Goal: Transaction & Acquisition: Purchase product/service

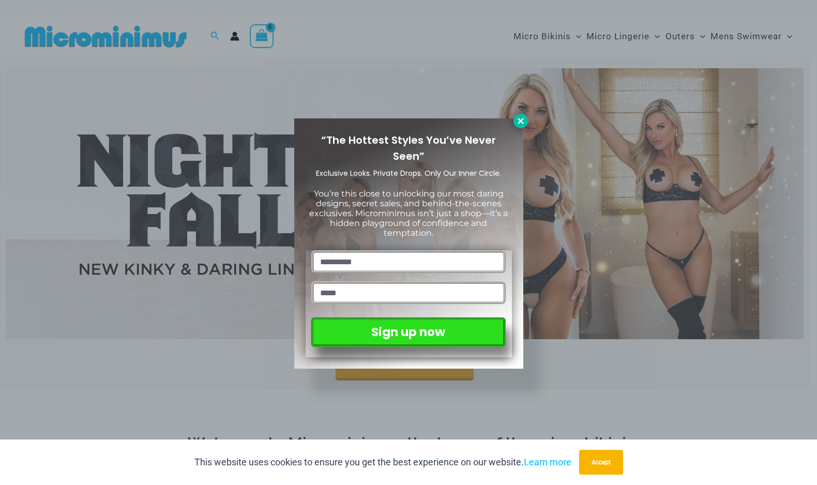
click at [522, 123] on icon at bounding box center [520, 121] width 6 height 6
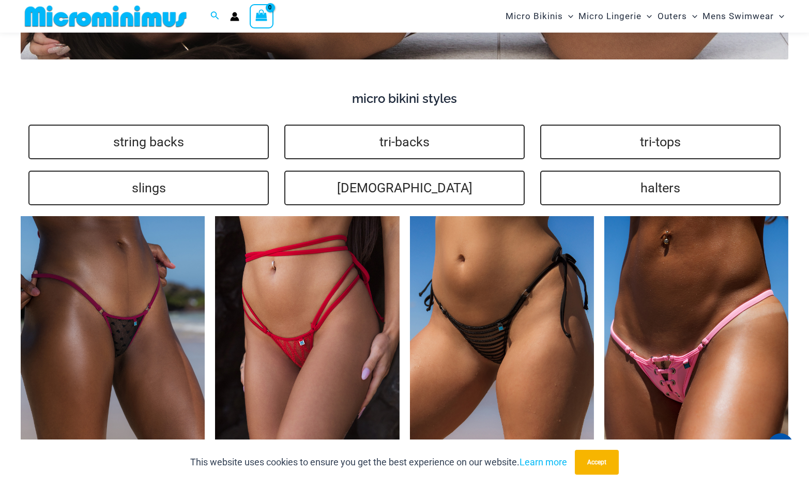
scroll to position [2007, 0]
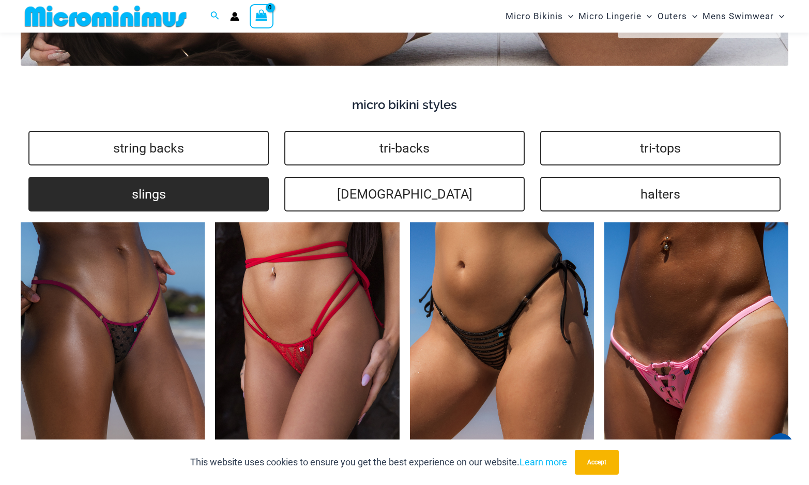
click at [185, 203] on link "slings" at bounding box center [148, 194] width 240 height 35
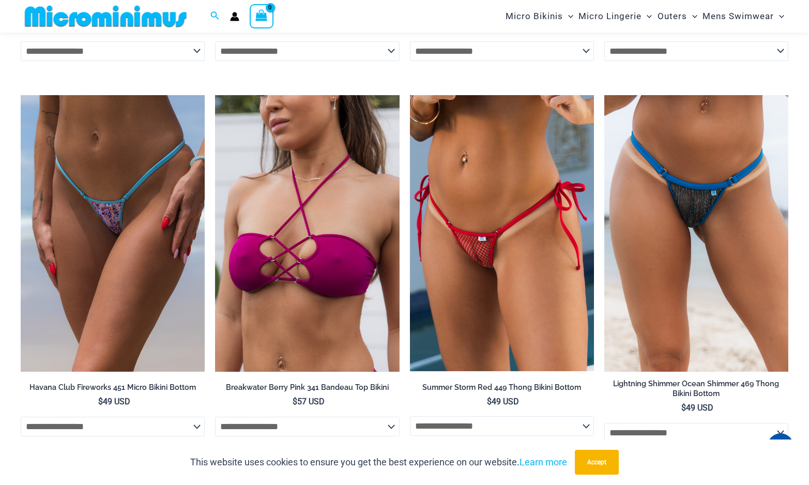
scroll to position [2516, 0]
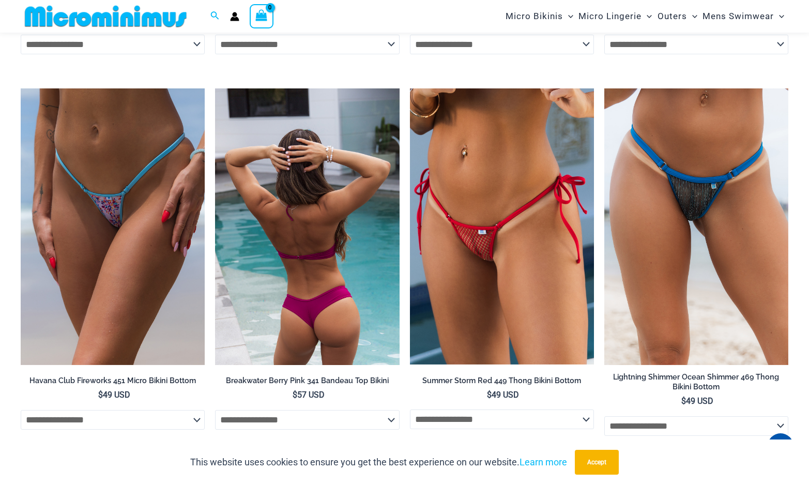
click at [268, 263] on img at bounding box center [307, 226] width 184 height 276
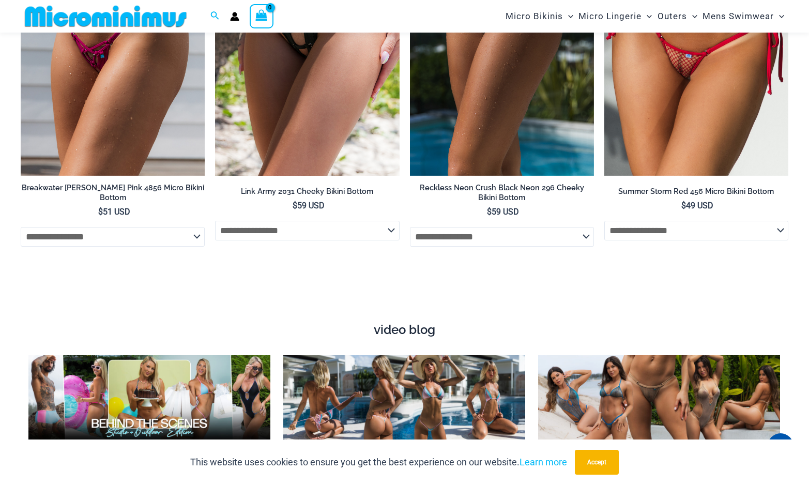
scroll to position [3089, 0]
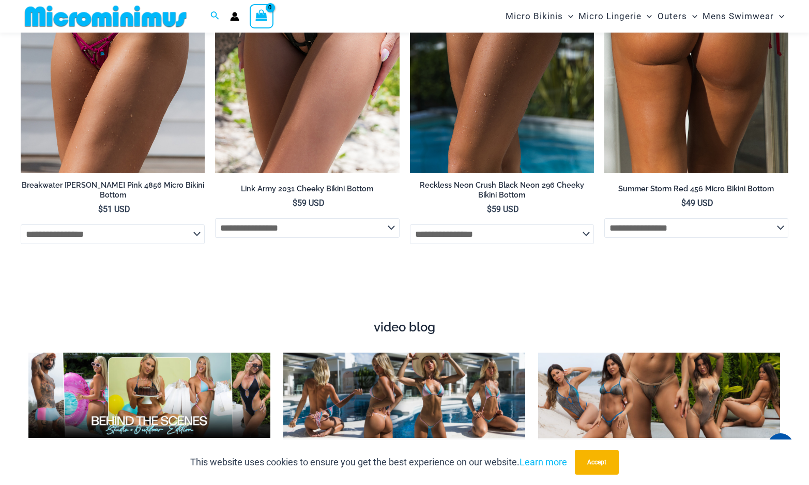
click at [659, 60] on img at bounding box center [696, 35] width 184 height 276
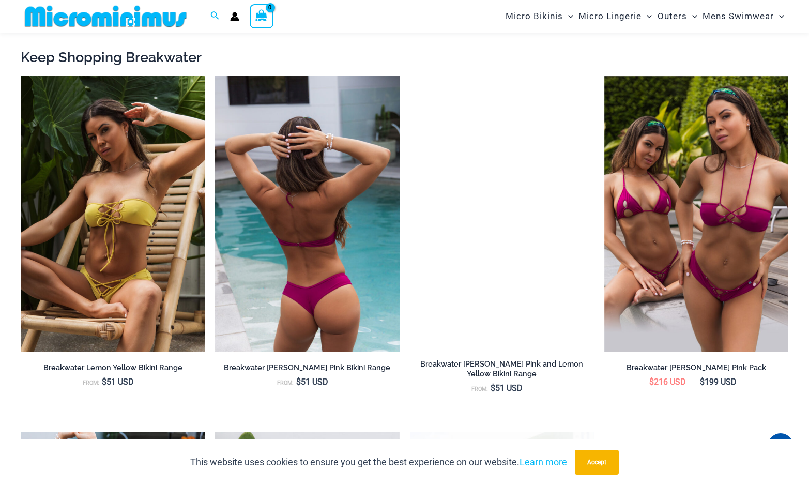
scroll to position [1025, 0]
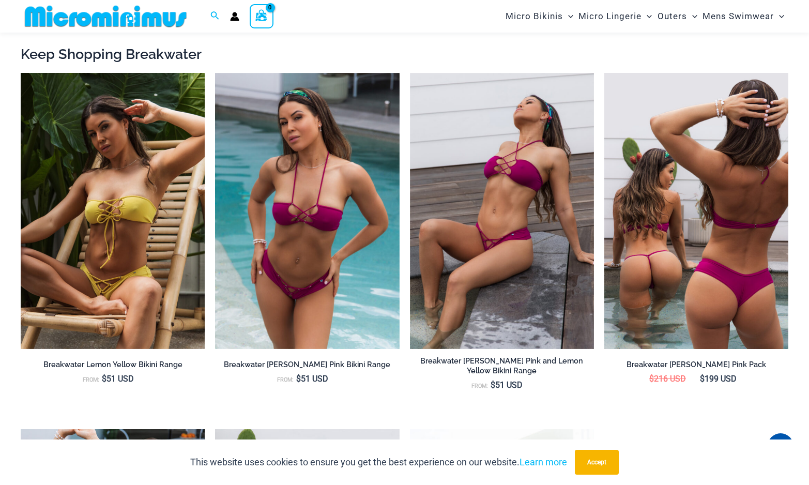
click at [641, 215] on img at bounding box center [696, 211] width 184 height 276
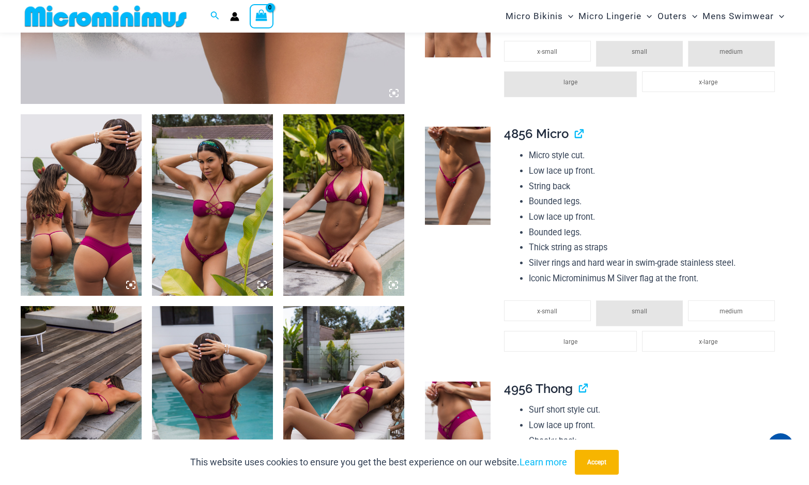
scroll to position [559, 0]
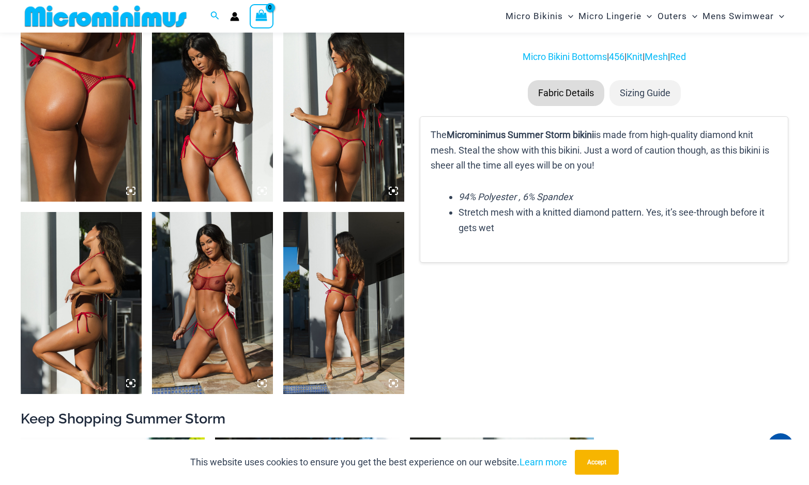
scroll to position [664, 0]
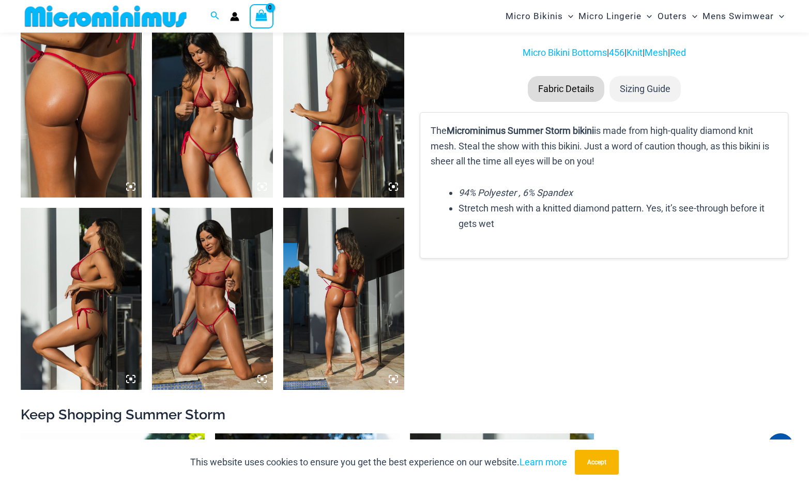
click at [223, 258] on img at bounding box center [212, 298] width 121 height 181
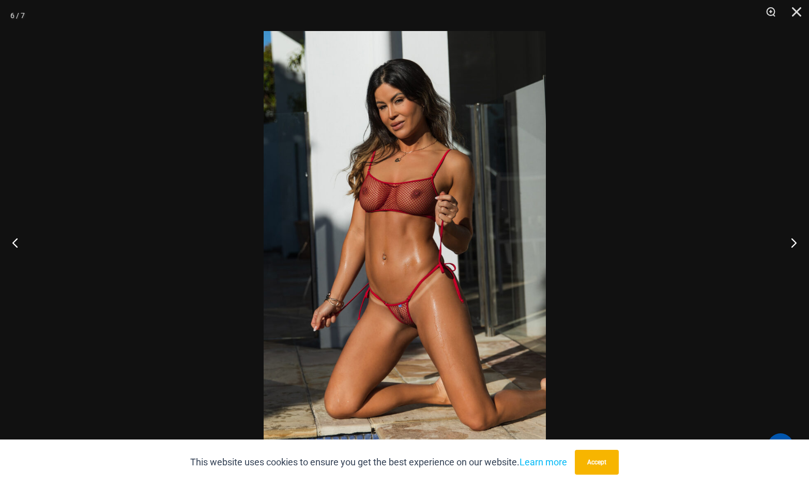
click at [350, 215] on img at bounding box center [405, 242] width 282 height 423
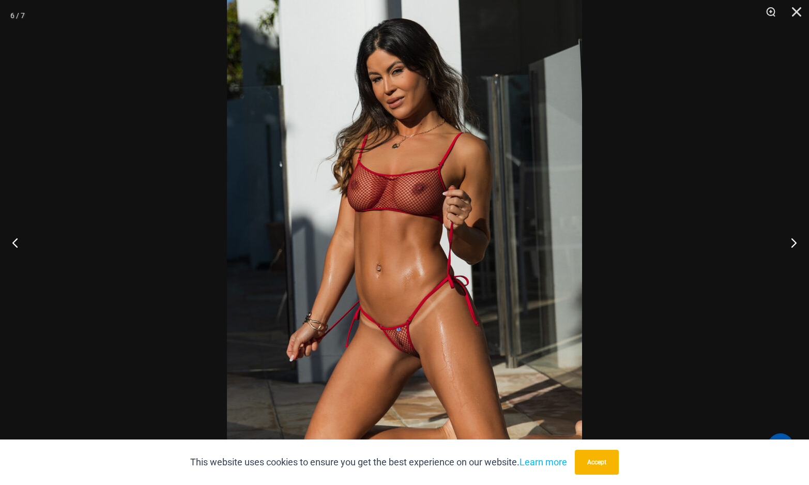
click at [346, 221] on img at bounding box center [404, 249] width 355 height 532
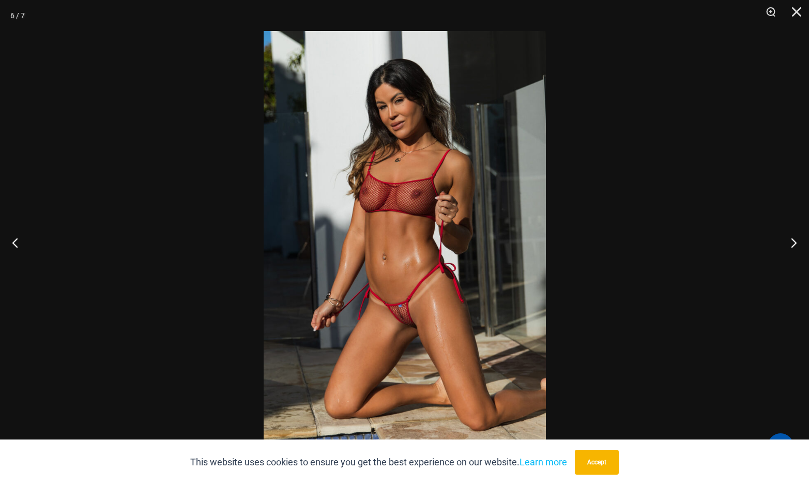
click at [346, 221] on img at bounding box center [405, 242] width 282 height 423
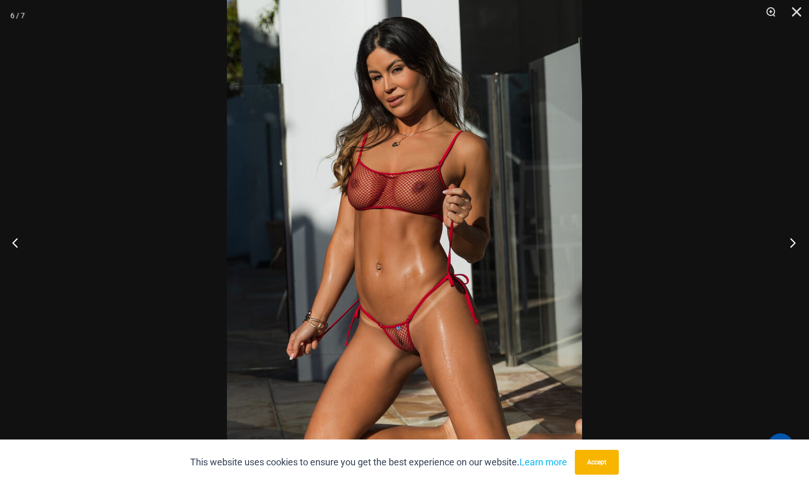
click at [790, 245] on button "Next" at bounding box center [789, 243] width 39 height 52
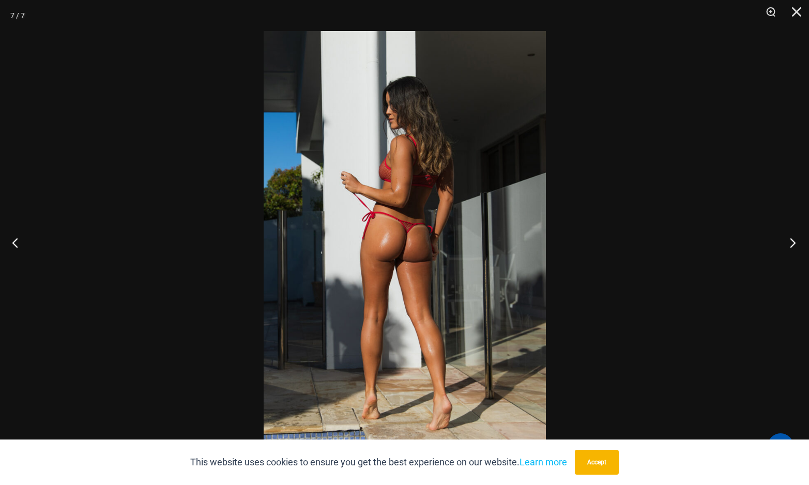
click at [790, 245] on button "Next" at bounding box center [789, 243] width 39 height 52
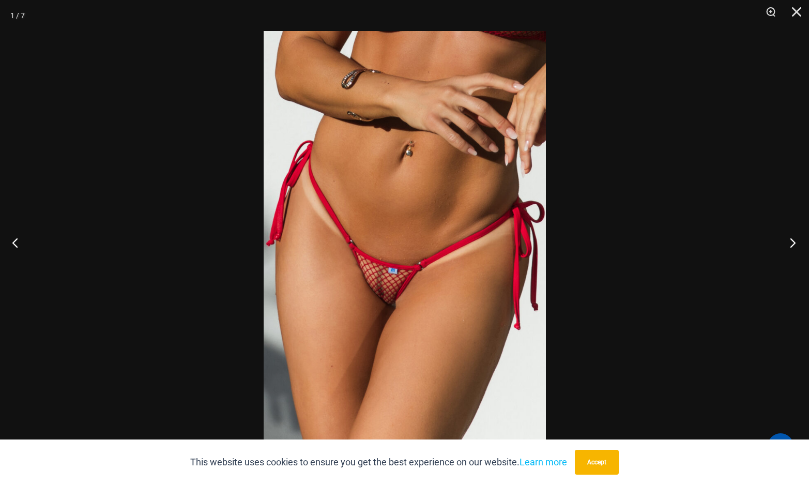
click at [790, 245] on button "Next" at bounding box center [789, 243] width 39 height 52
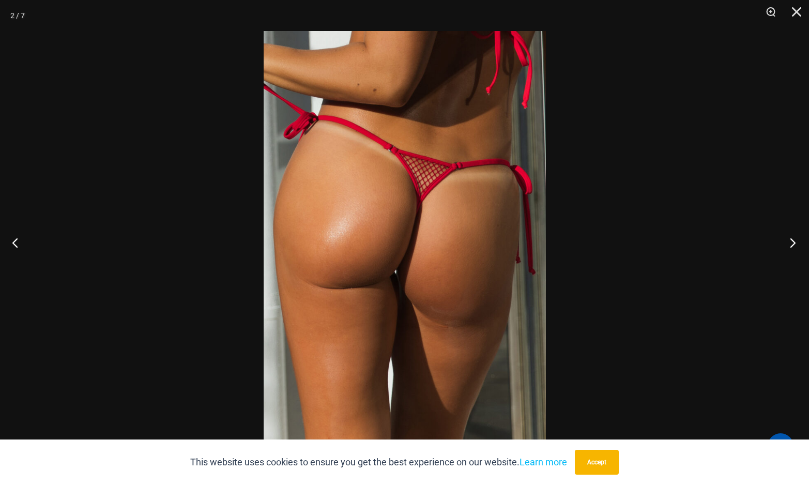
click at [790, 245] on button "Next" at bounding box center [789, 243] width 39 height 52
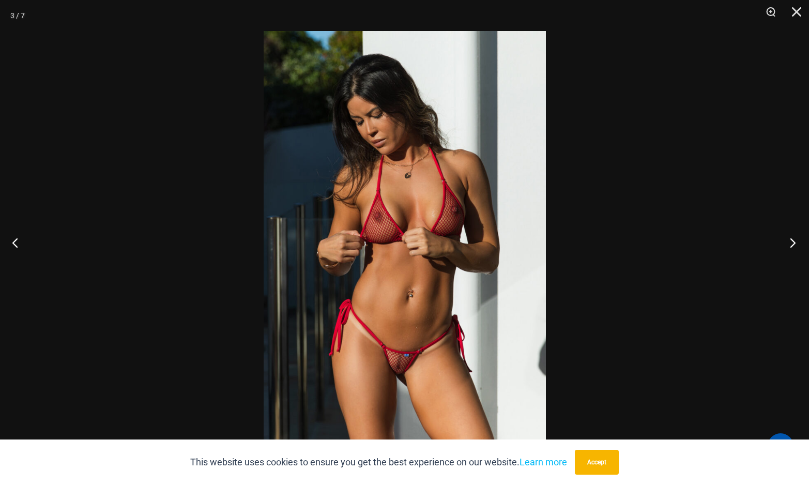
click at [790, 245] on button "Next" at bounding box center [789, 243] width 39 height 52
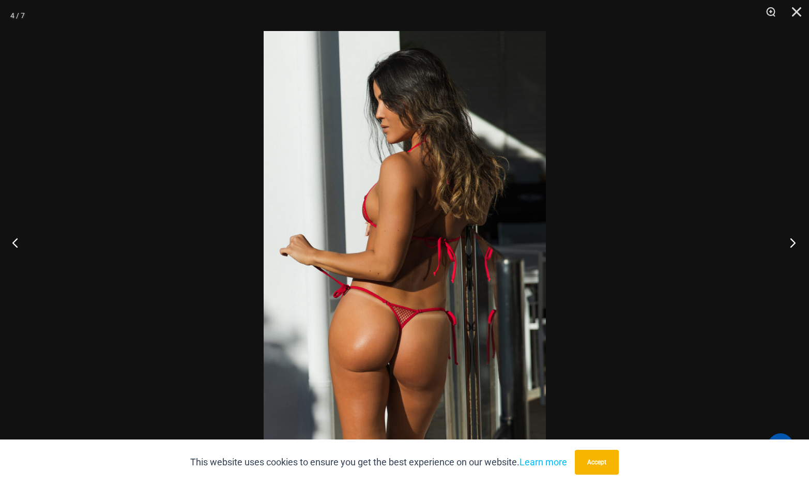
click at [790, 245] on button "Next" at bounding box center [789, 243] width 39 height 52
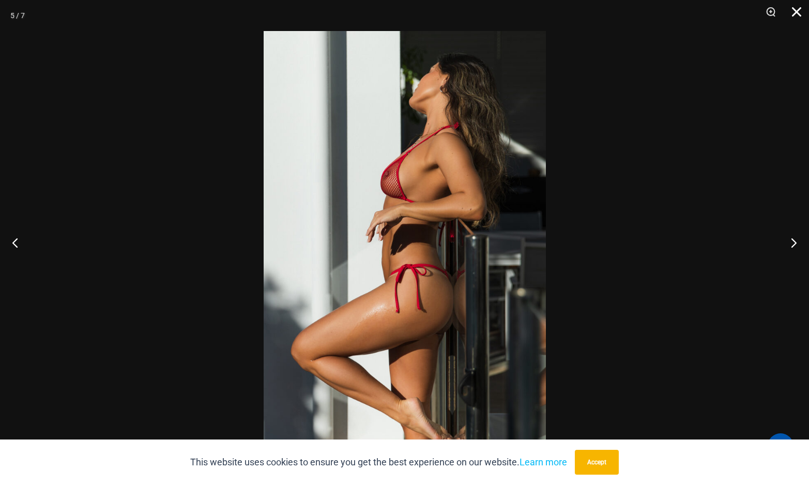
click at [800, 5] on button "Close" at bounding box center [793, 15] width 26 height 31
